Goal: Transaction & Acquisition: Purchase product/service

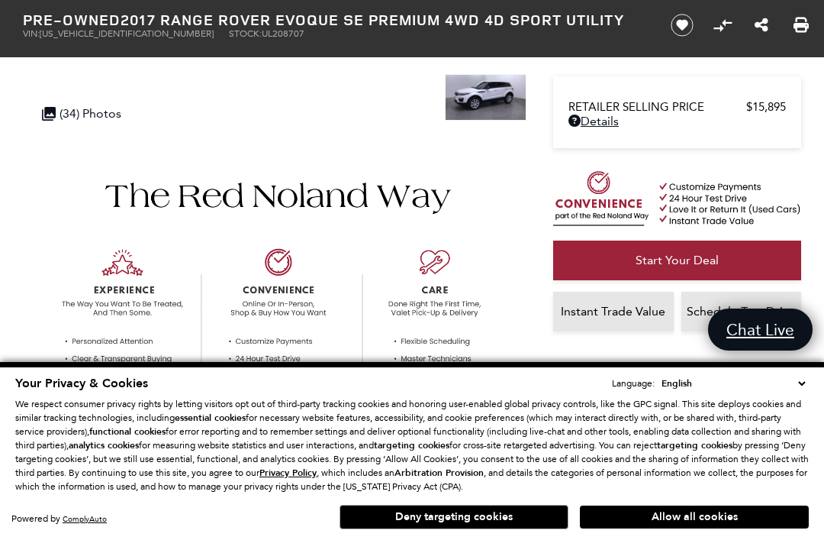
click at [460, 511] on button "Deny targeting cookies" at bounding box center [454, 517] width 229 height 24
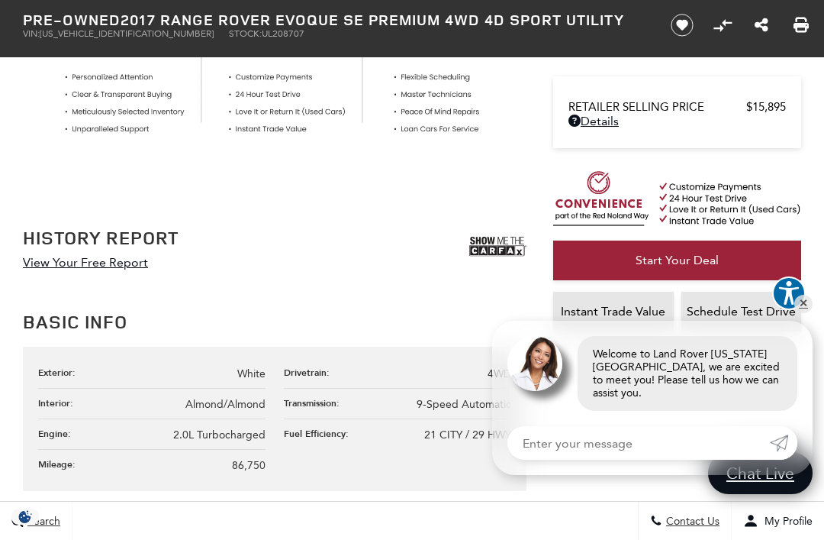
scroll to position [565, 0]
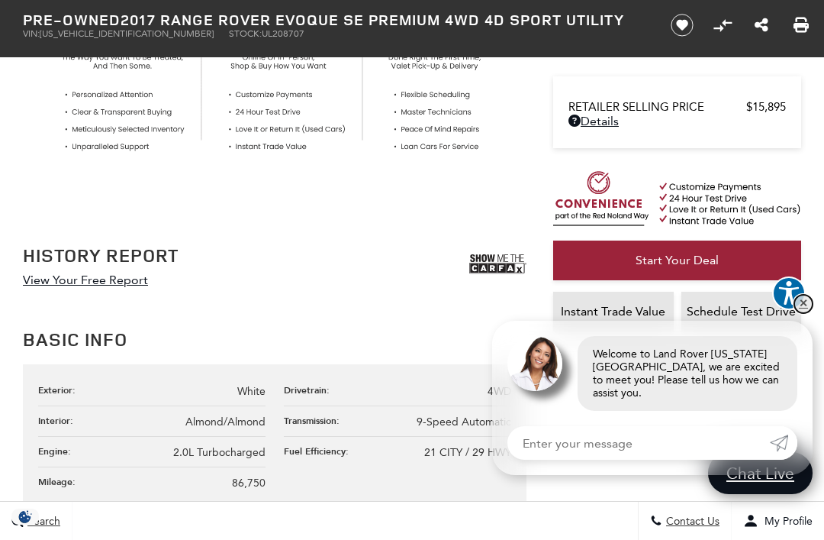
click at [799, 313] on link "✕" at bounding box center [804, 304] width 18 height 18
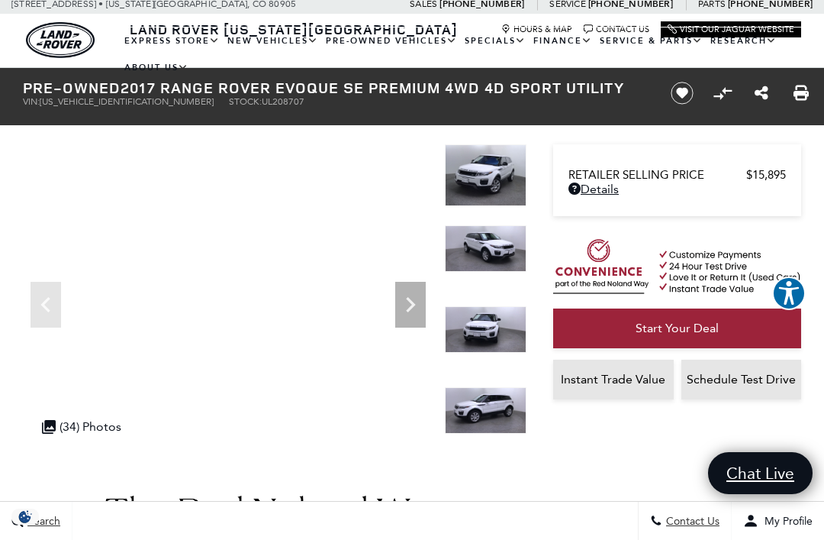
scroll to position [0, 0]
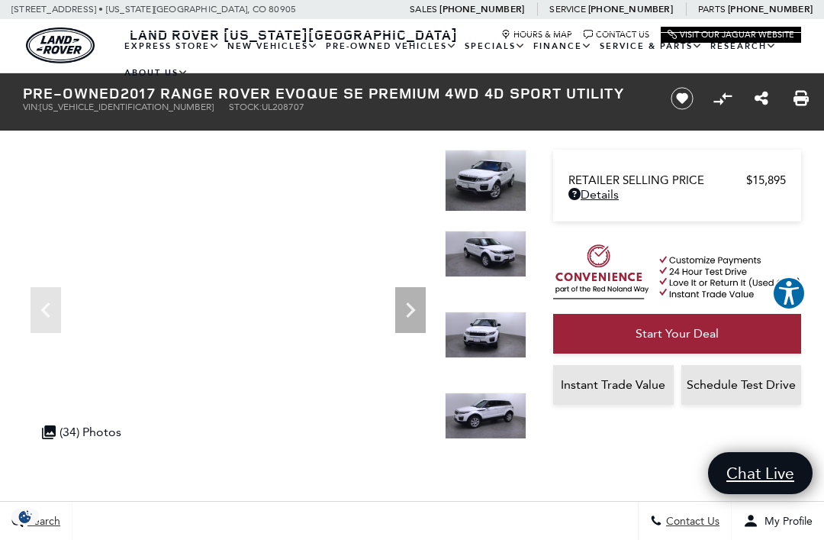
click at [0, 0] on link "View All Pre-Owned Vehicles" at bounding box center [0, 0] width 0 height 0
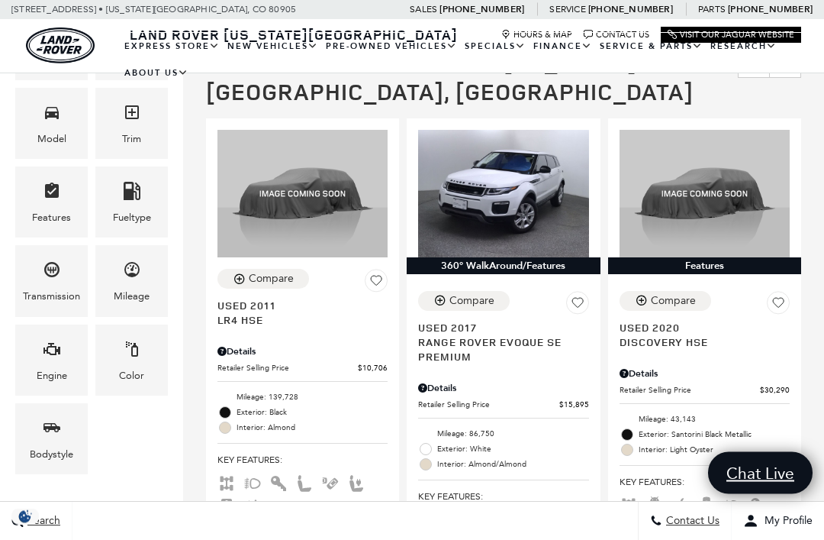
scroll to position [295, 0]
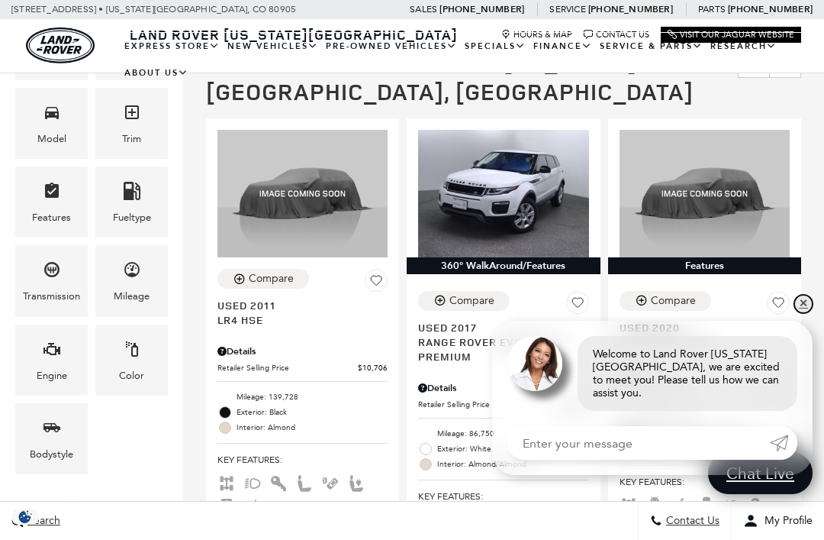
click at [797, 313] on link "✕" at bounding box center [804, 304] width 18 height 18
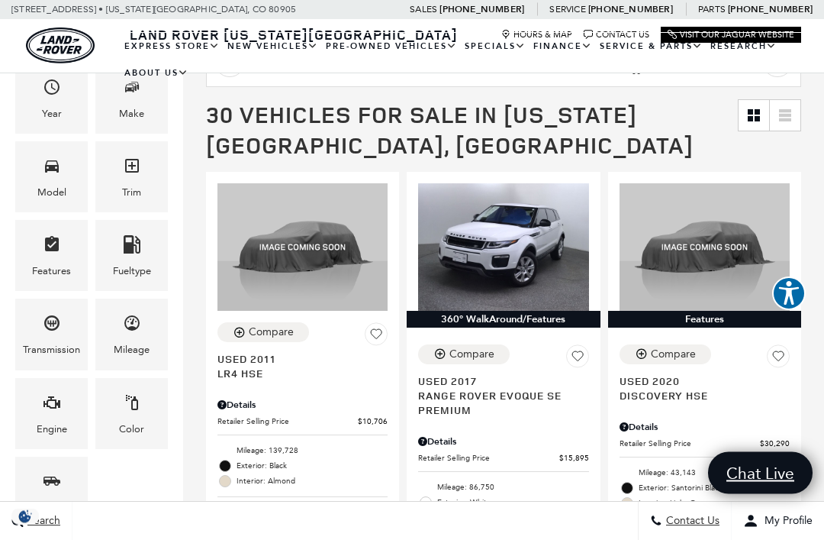
scroll to position [242, 0]
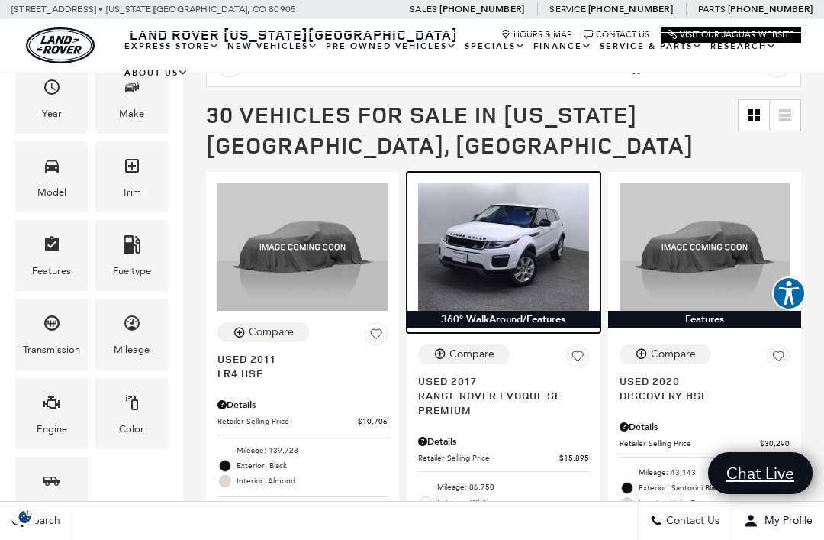
click at [515, 239] on img at bounding box center [503, 246] width 170 height 127
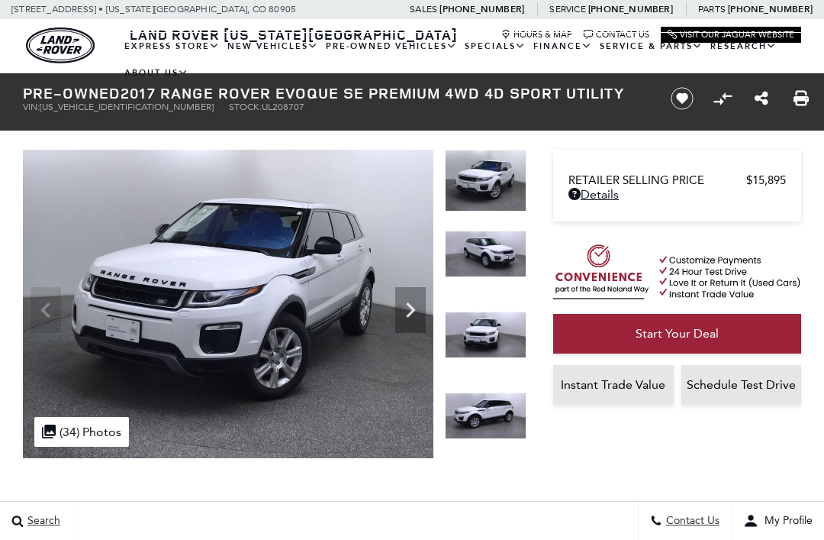
click at [495, 324] on img at bounding box center [486, 334] width 82 height 47
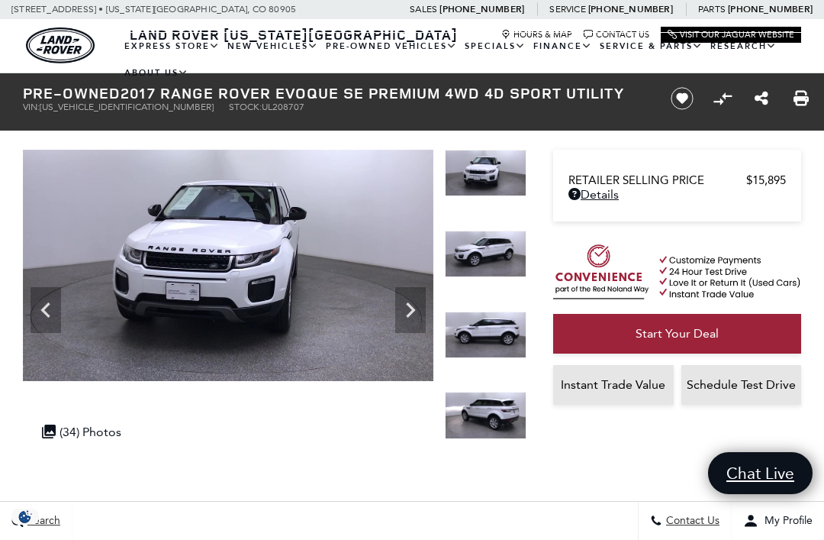
click at [408, 308] on icon "Next" at bounding box center [410, 310] width 31 height 31
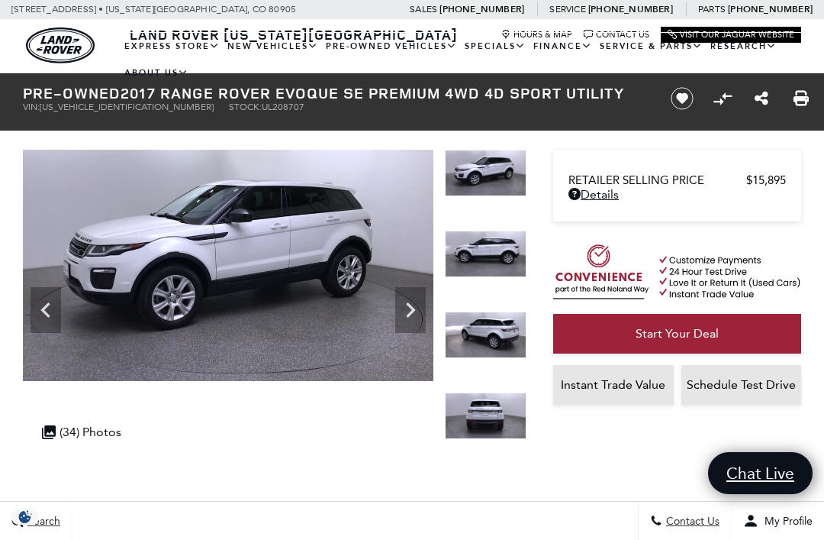
click at [410, 305] on icon "Next" at bounding box center [410, 309] width 9 height 15
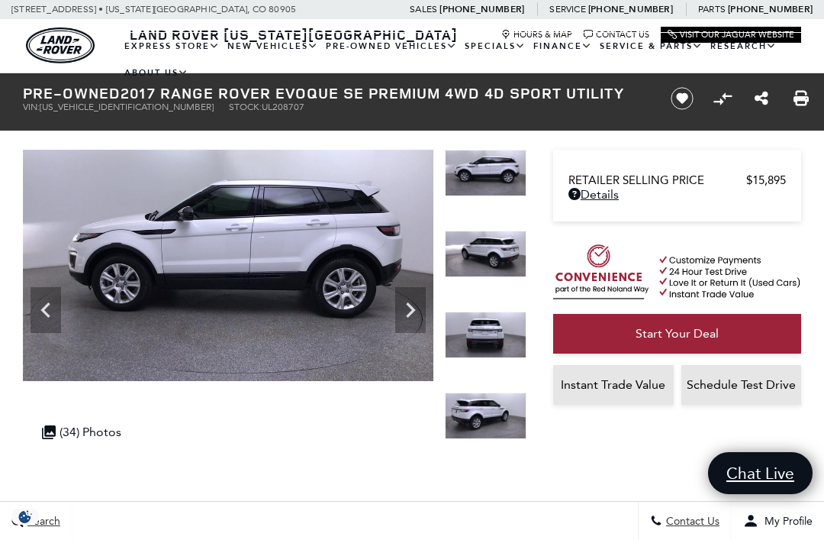
click at [412, 309] on icon "Next" at bounding box center [410, 309] width 9 height 15
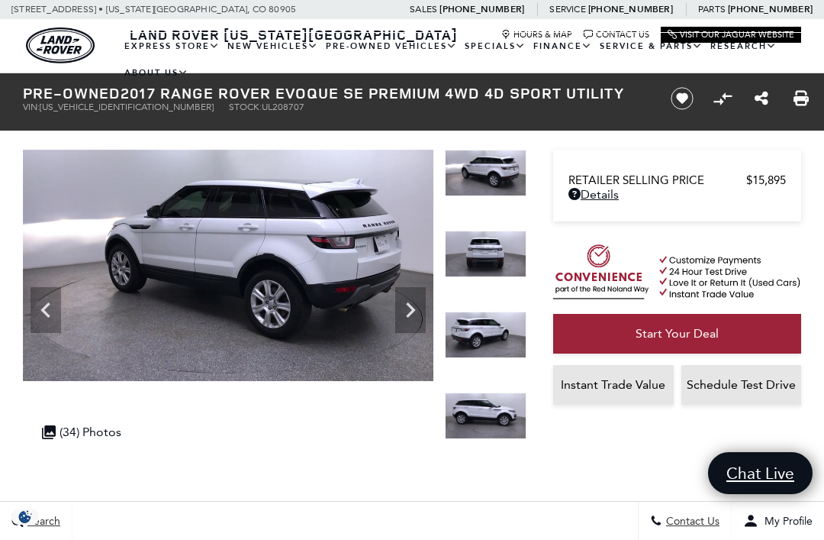
click at [415, 309] on icon "Next" at bounding box center [410, 309] width 9 height 15
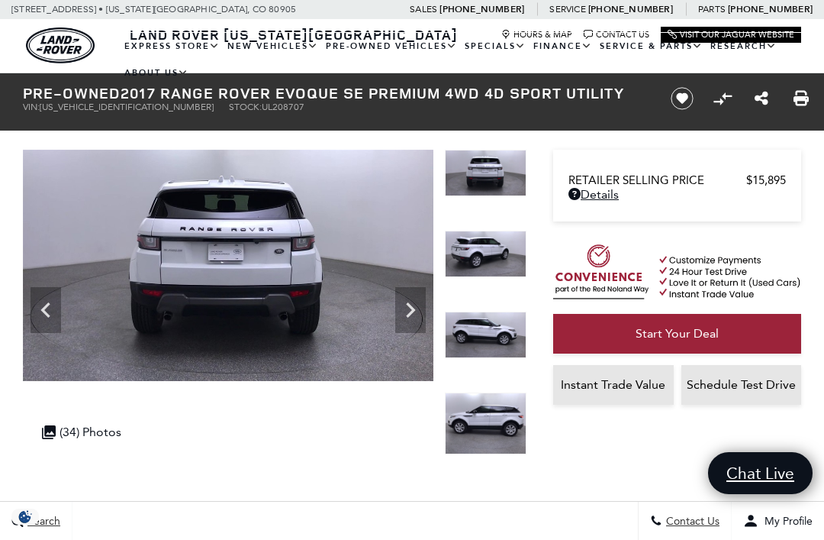
click at [409, 305] on icon "Next" at bounding box center [410, 309] width 9 height 15
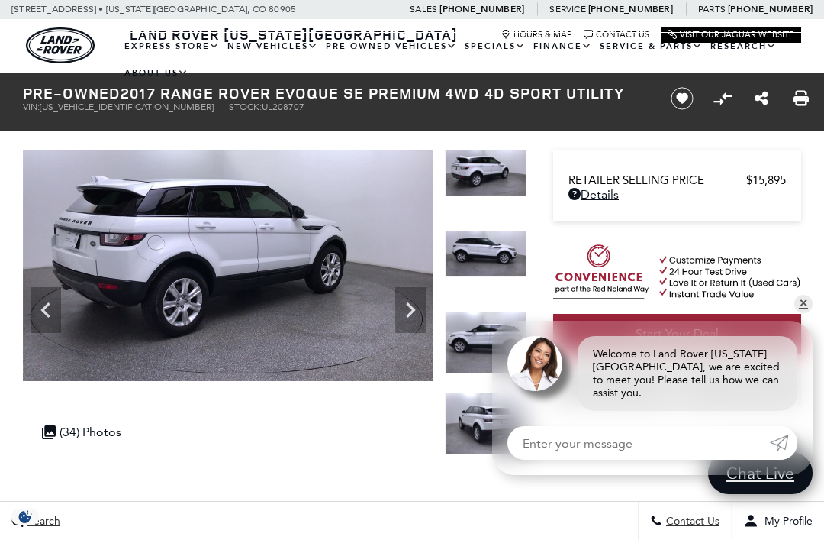
click at [416, 303] on icon "Next" at bounding box center [410, 310] width 31 height 31
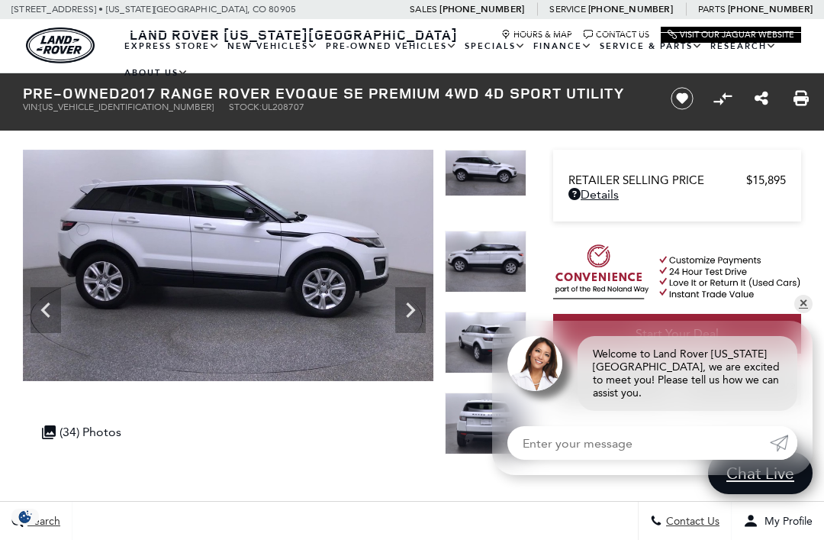
click at [411, 311] on icon "Next" at bounding box center [410, 309] width 9 height 15
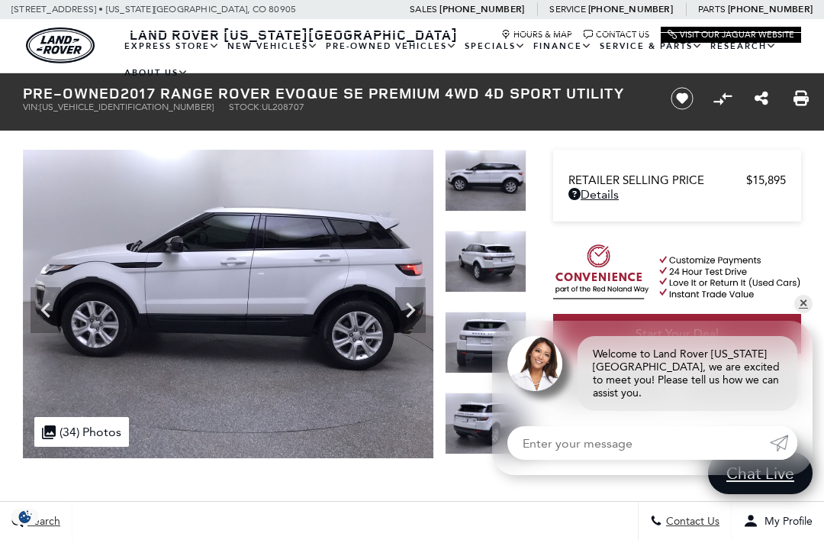
click at [409, 303] on icon "Next" at bounding box center [410, 310] width 31 height 31
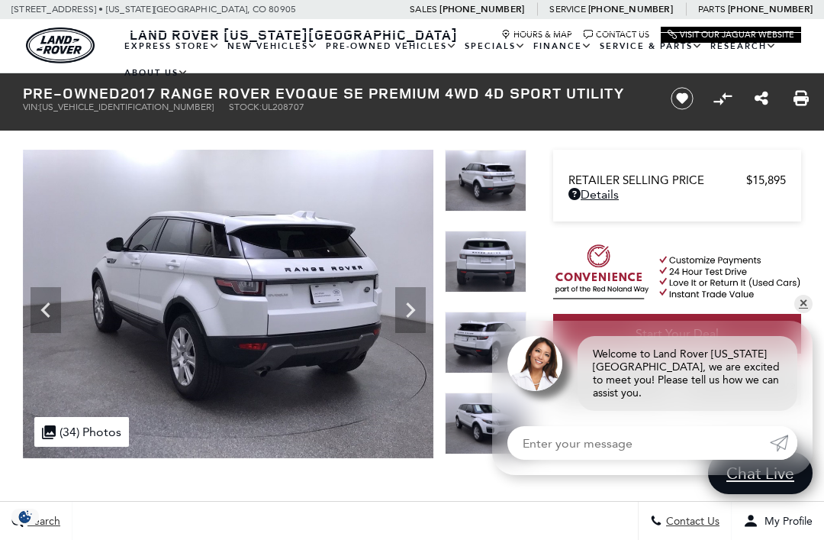
click at [414, 302] on icon "Next" at bounding box center [410, 310] width 31 height 31
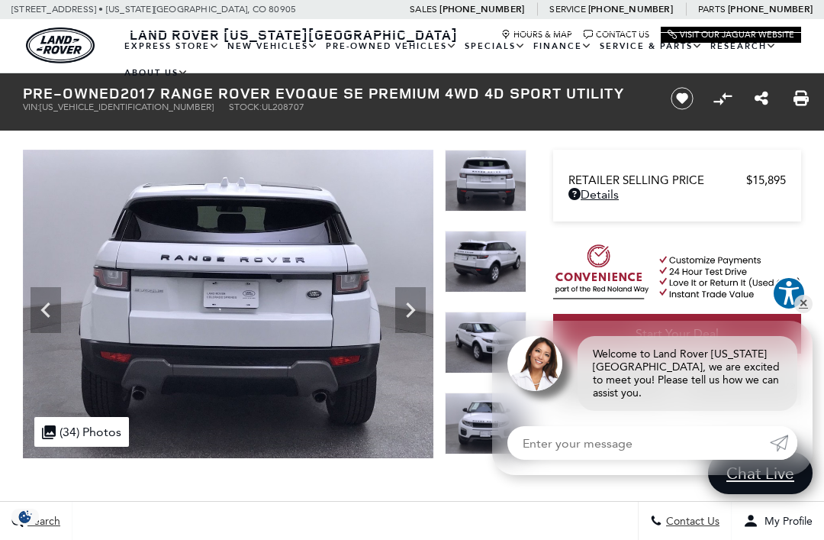
click at [412, 307] on icon "Next" at bounding box center [410, 309] width 9 height 15
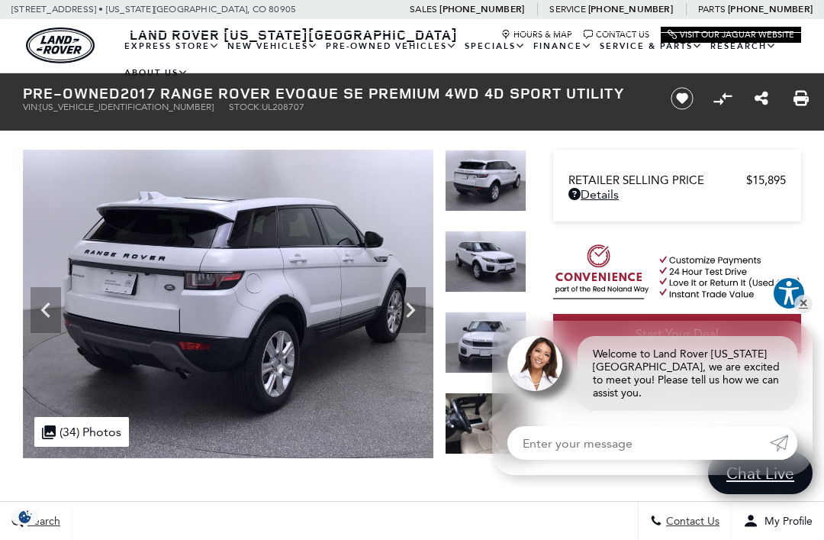
click at [412, 309] on icon "Next" at bounding box center [410, 309] width 9 height 15
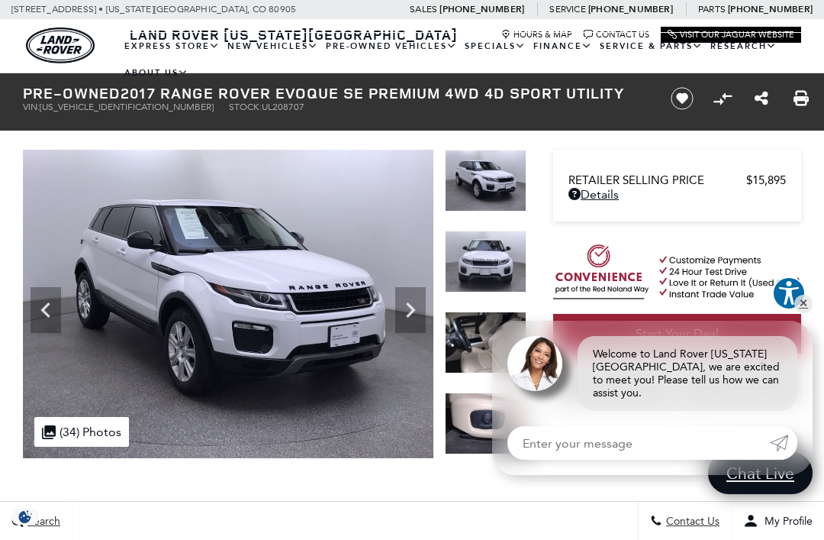
click at [421, 302] on icon "Next" at bounding box center [410, 310] width 31 height 31
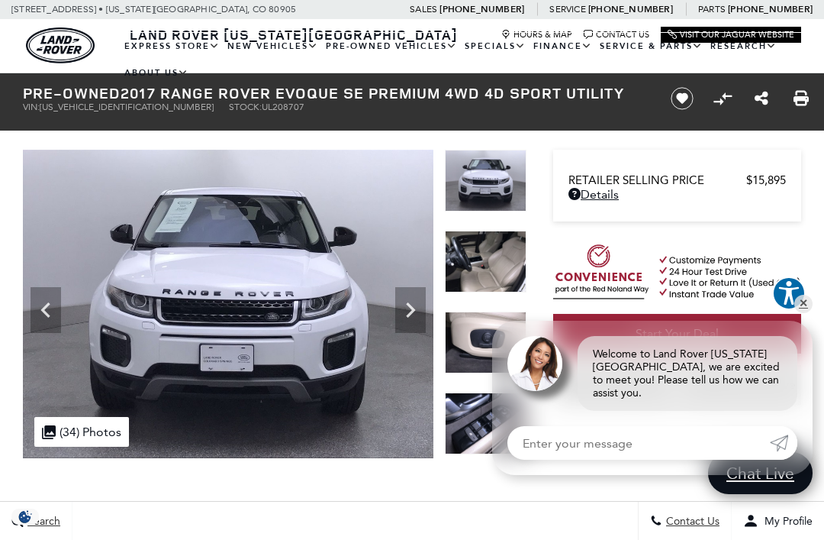
click at [418, 309] on icon "Next" at bounding box center [410, 310] width 31 height 31
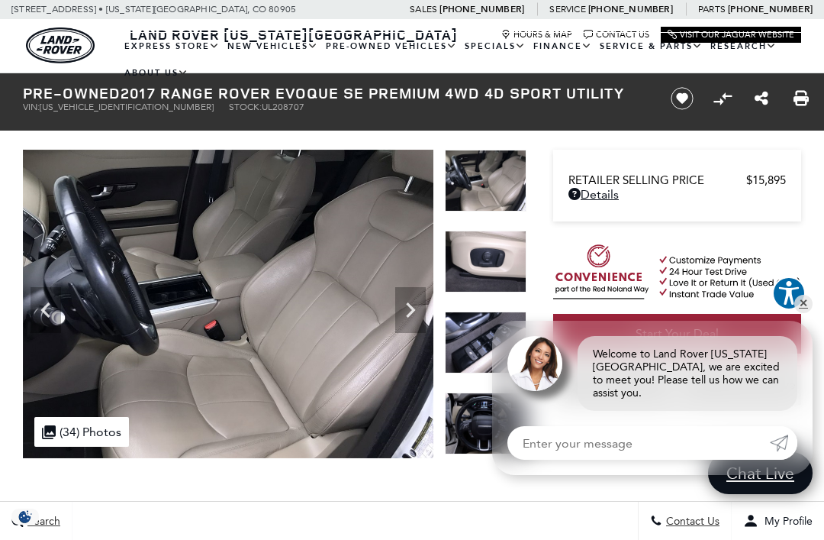
click at [411, 305] on icon "Next" at bounding box center [410, 310] width 31 height 31
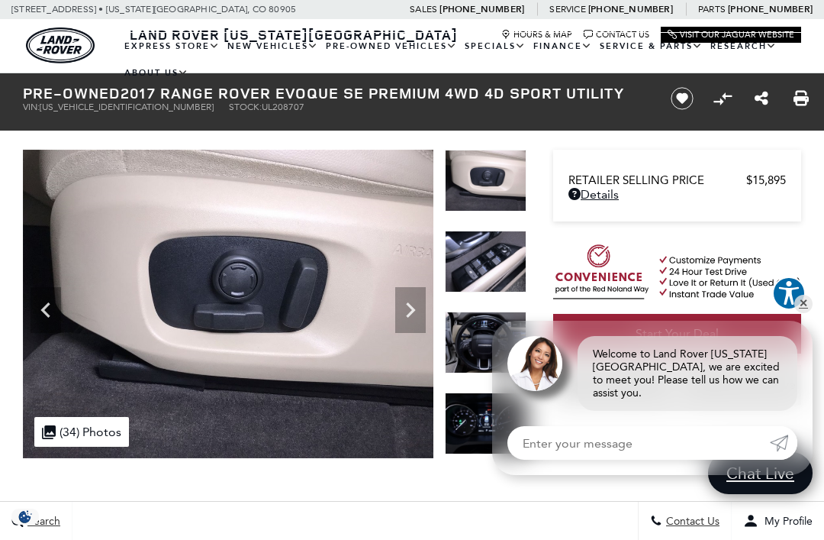
click at [414, 310] on icon "Next" at bounding box center [410, 309] width 9 height 15
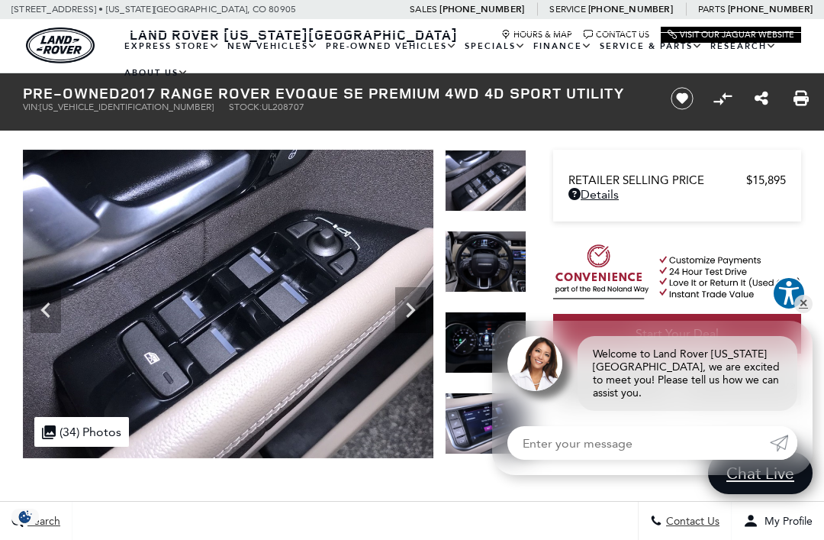
click at [415, 307] on icon "Next" at bounding box center [410, 310] width 31 height 31
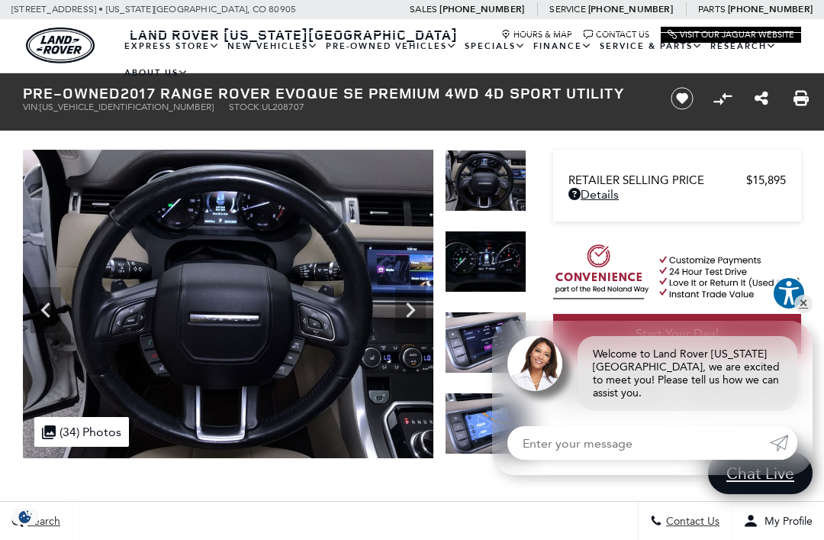
click at [411, 305] on icon "Next" at bounding box center [410, 310] width 31 height 31
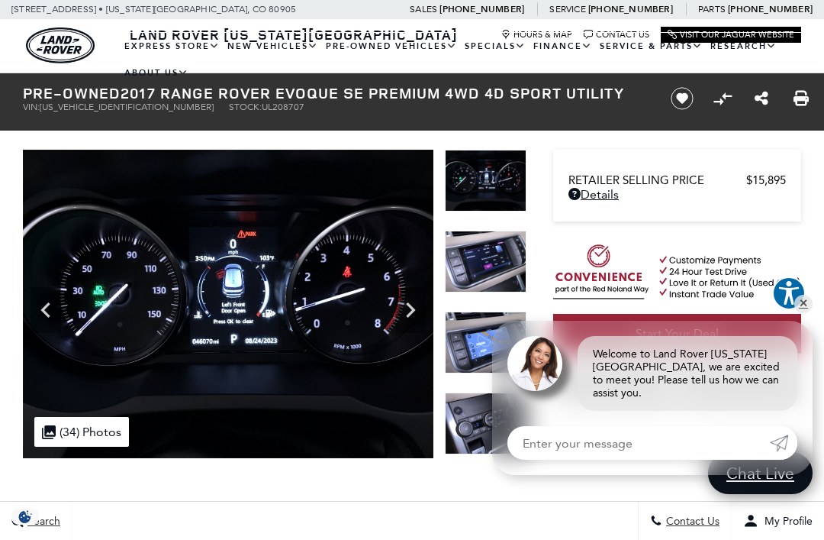
click at [415, 308] on icon "Next" at bounding box center [410, 310] width 31 height 31
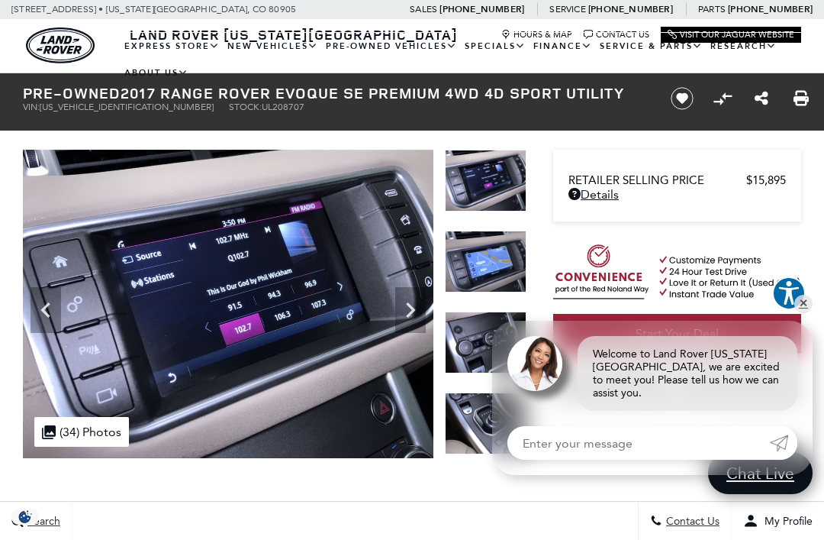
click at [411, 308] on icon "Next" at bounding box center [410, 309] width 9 height 15
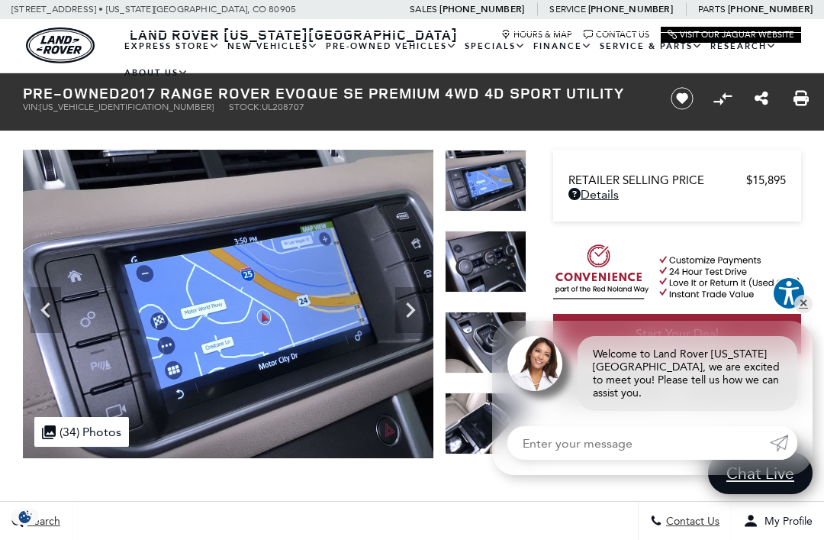
click at [415, 307] on icon "Next" at bounding box center [410, 310] width 31 height 31
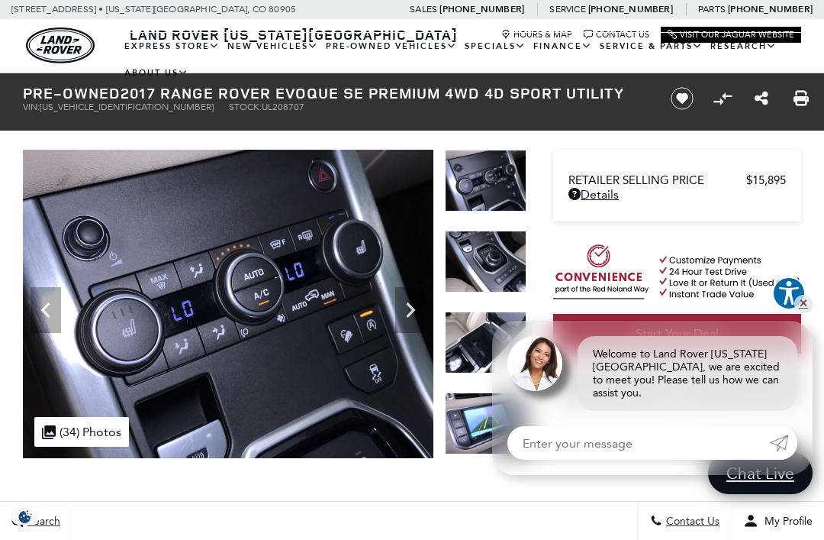
click at [415, 308] on icon "Next" at bounding box center [410, 310] width 31 height 31
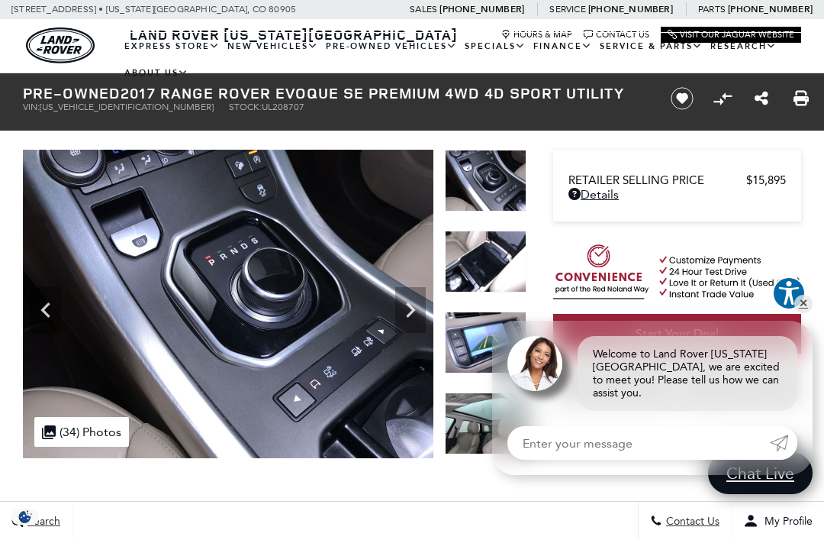
click at [418, 302] on icon "Next" at bounding box center [410, 310] width 31 height 31
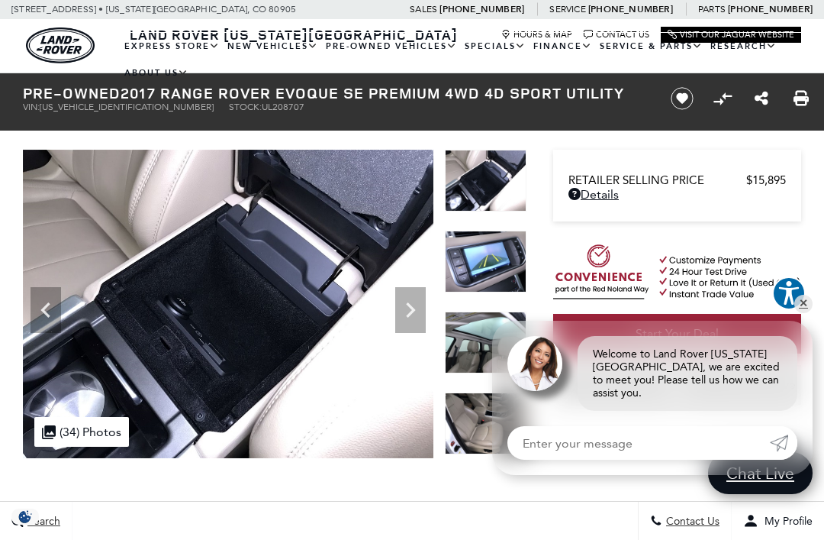
click at [413, 308] on icon "Next" at bounding box center [410, 309] width 9 height 15
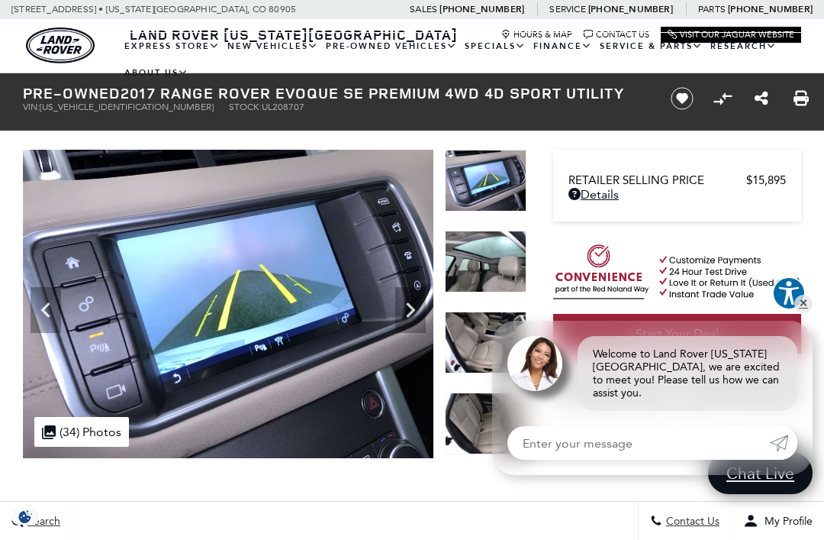
click at [418, 308] on icon "Next" at bounding box center [410, 310] width 31 height 31
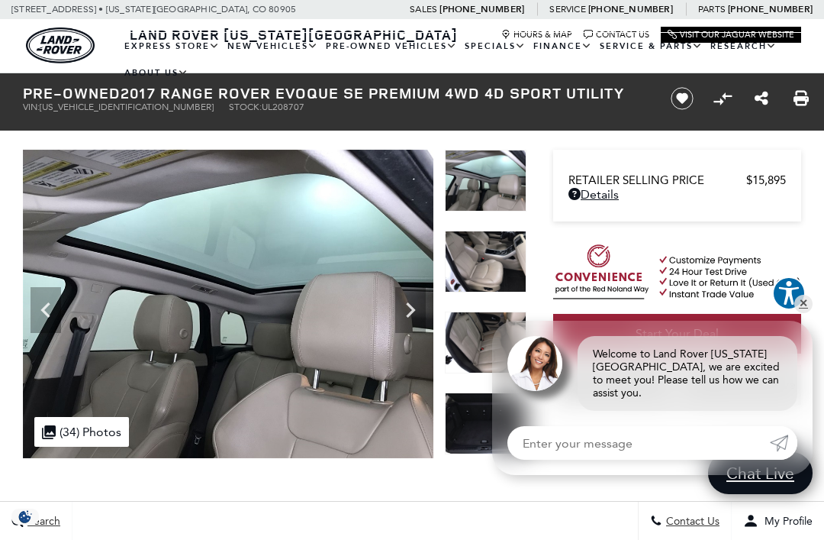
click at [417, 310] on icon "Next" at bounding box center [410, 310] width 31 height 31
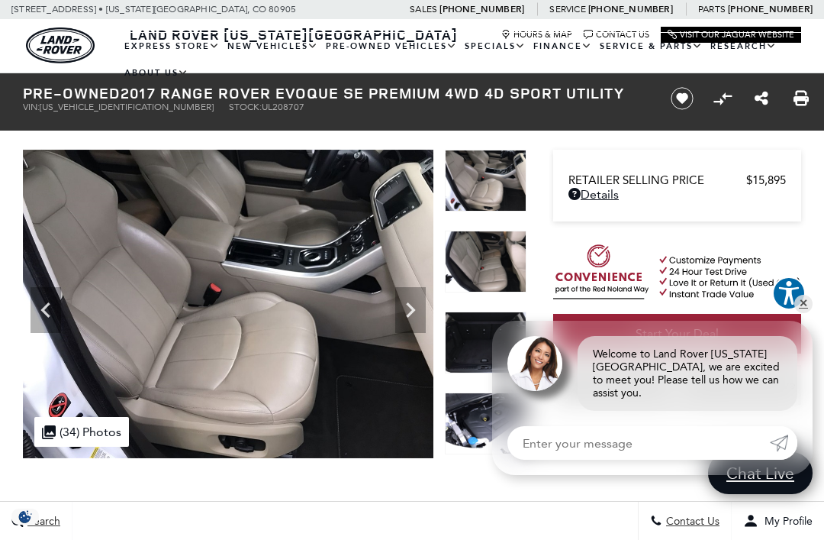
click at [414, 309] on icon "Next" at bounding box center [410, 309] width 9 height 15
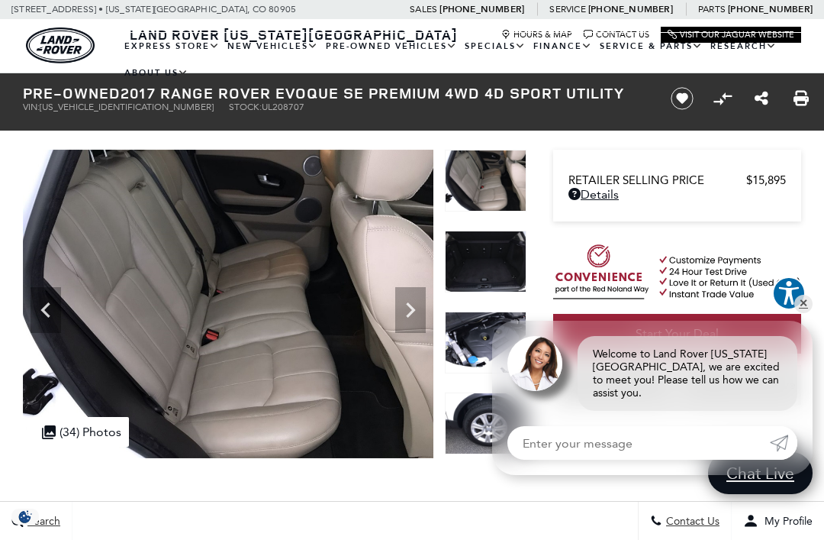
click at [412, 309] on icon "Next" at bounding box center [410, 309] width 9 height 15
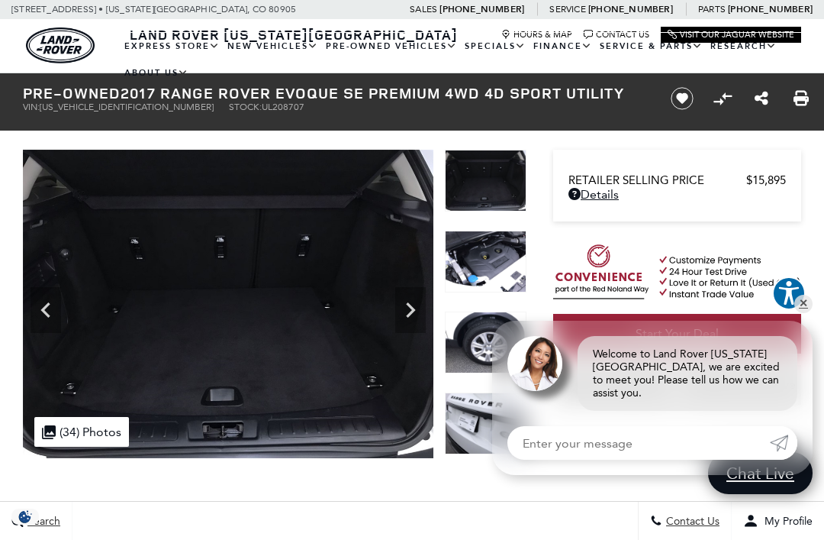
click at [415, 311] on icon "Next" at bounding box center [410, 310] width 31 height 31
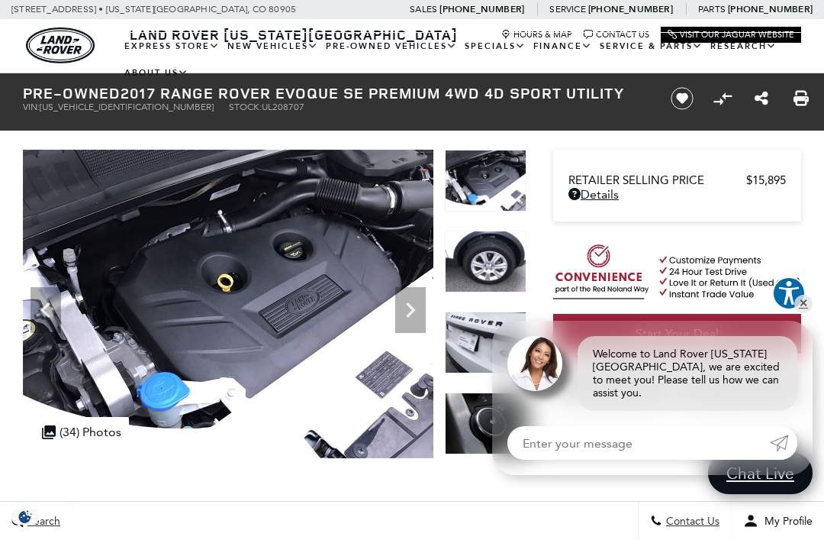
click at [415, 305] on icon "Next" at bounding box center [410, 310] width 31 height 31
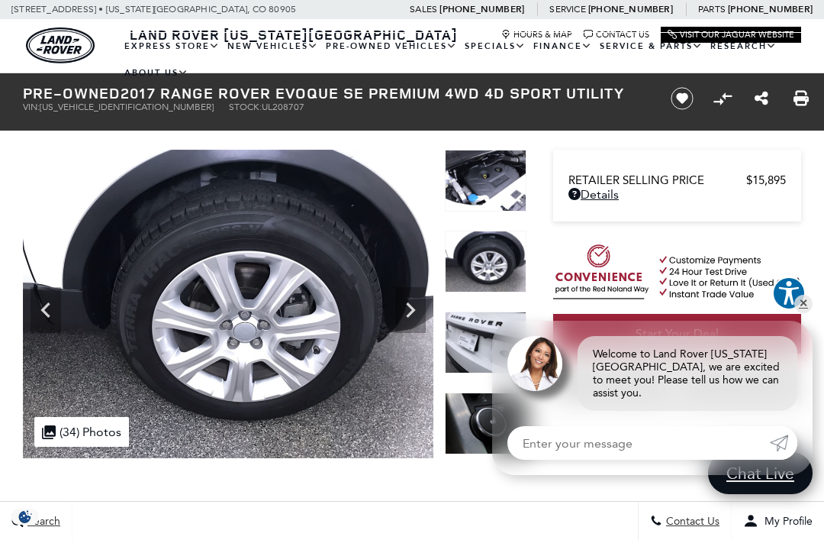
click at [418, 305] on icon "Next" at bounding box center [410, 310] width 31 height 31
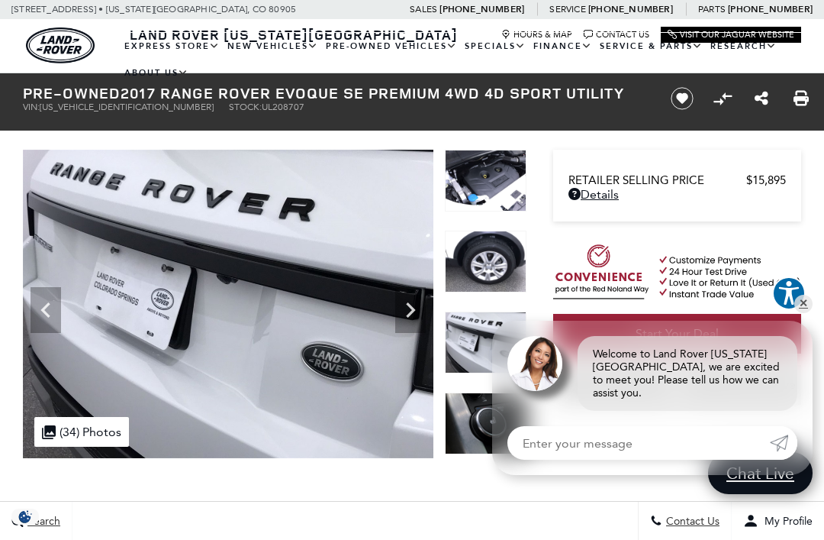
click at [418, 308] on icon "Next" at bounding box center [410, 310] width 31 height 31
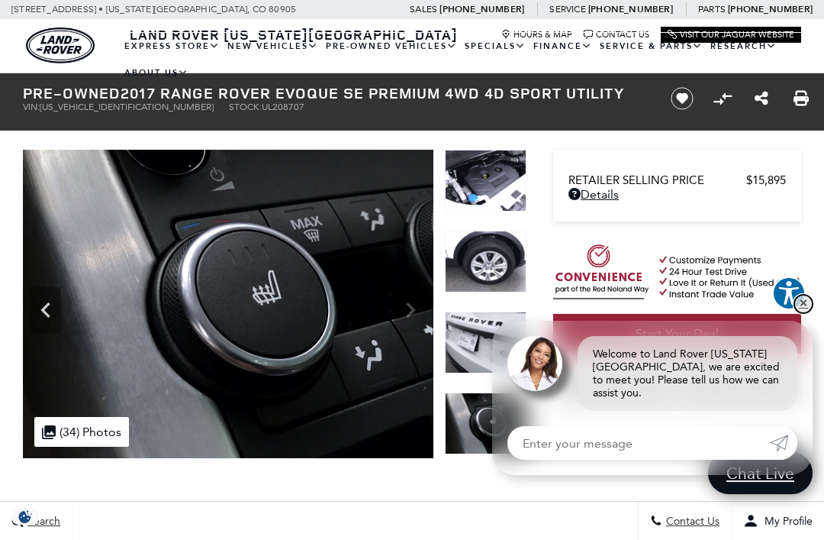
click at [812, 309] on link "✕" at bounding box center [804, 304] width 18 height 18
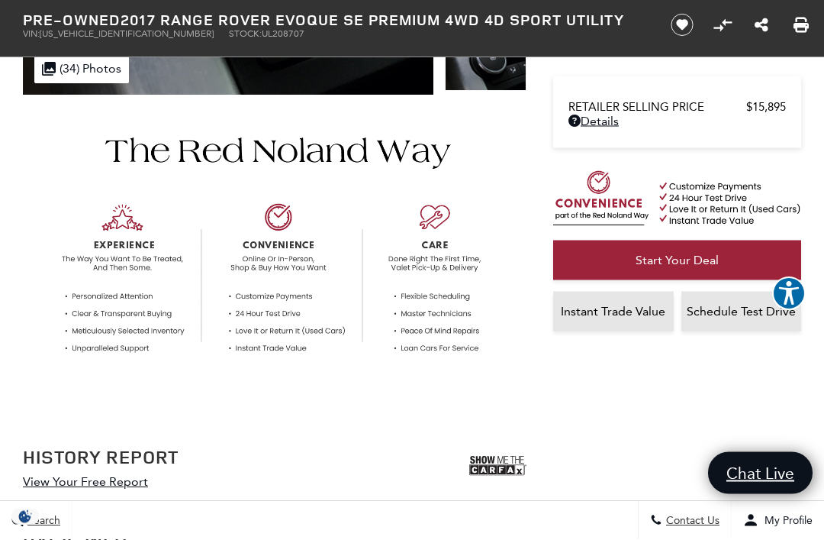
scroll to position [378, 0]
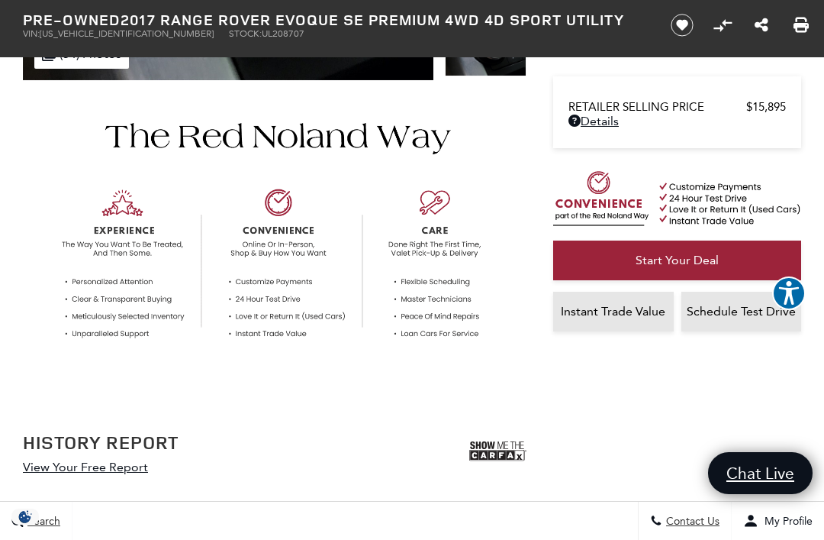
click at [498, 450] on img at bounding box center [497, 451] width 57 height 38
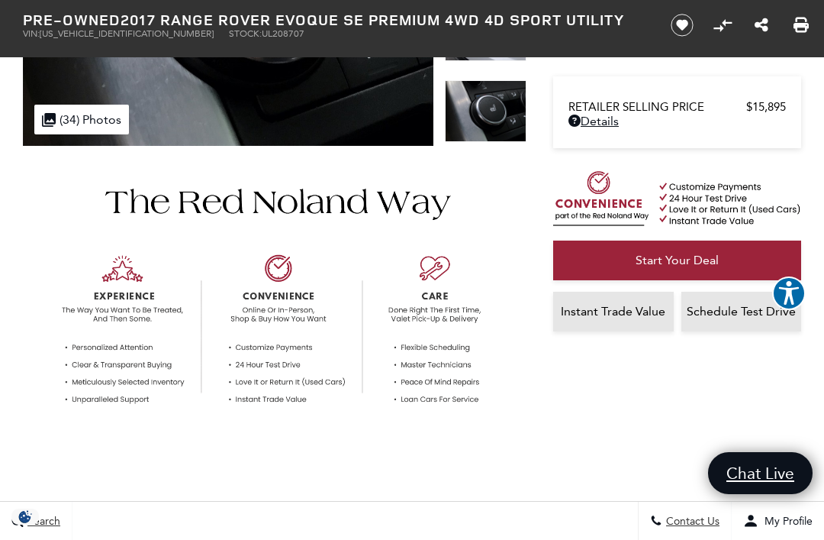
scroll to position [0, 0]
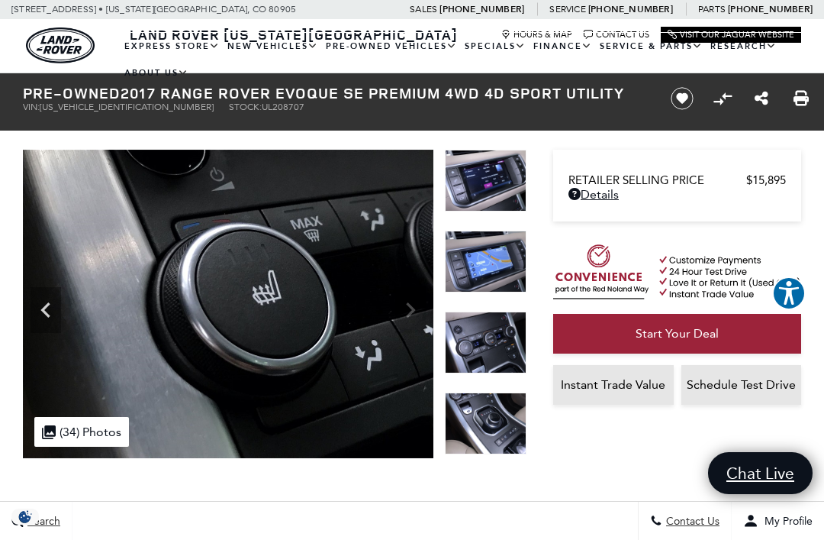
click at [498, 260] on div at bounding box center [486, 271] width 82 height 81
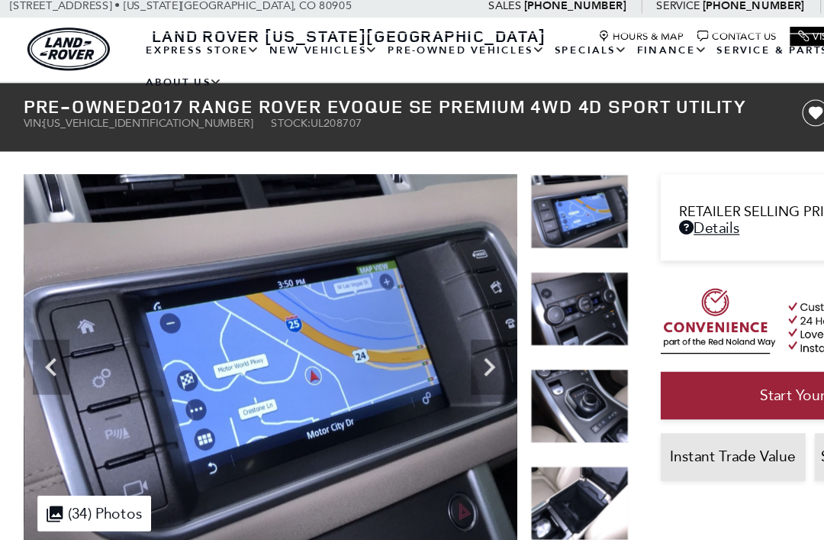
scroll to position [3, 0]
